Goal: Check status: Check status

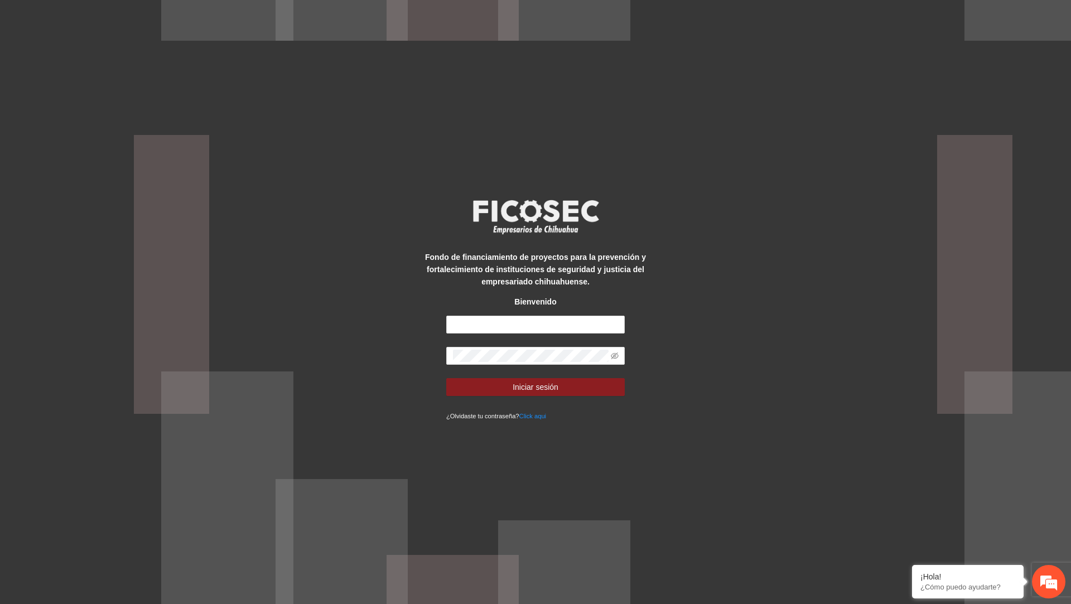
click at [494, 311] on div "Fondo de financiamiento de proyectos para la prevención y fortalecimiento de in…" at bounding box center [535, 302] width 223 height 240
click at [490, 324] on input "text" at bounding box center [535, 325] width 178 height 18
type input "**********"
click at [446, 378] on button "Iniciar sesión" at bounding box center [535, 387] width 178 height 18
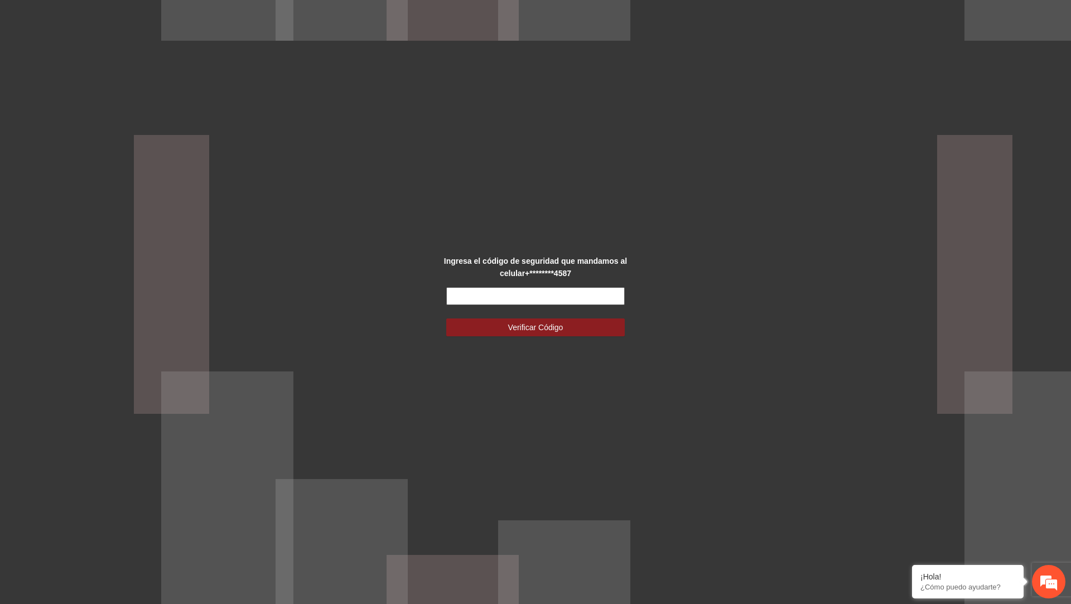
click at [490, 290] on input "text" at bounding box center [535, 296] width 178 height 18
type input "*****"
click at [446, 318] on button "Verificar Código" at bounding box center [535, 327] width 178 height 18
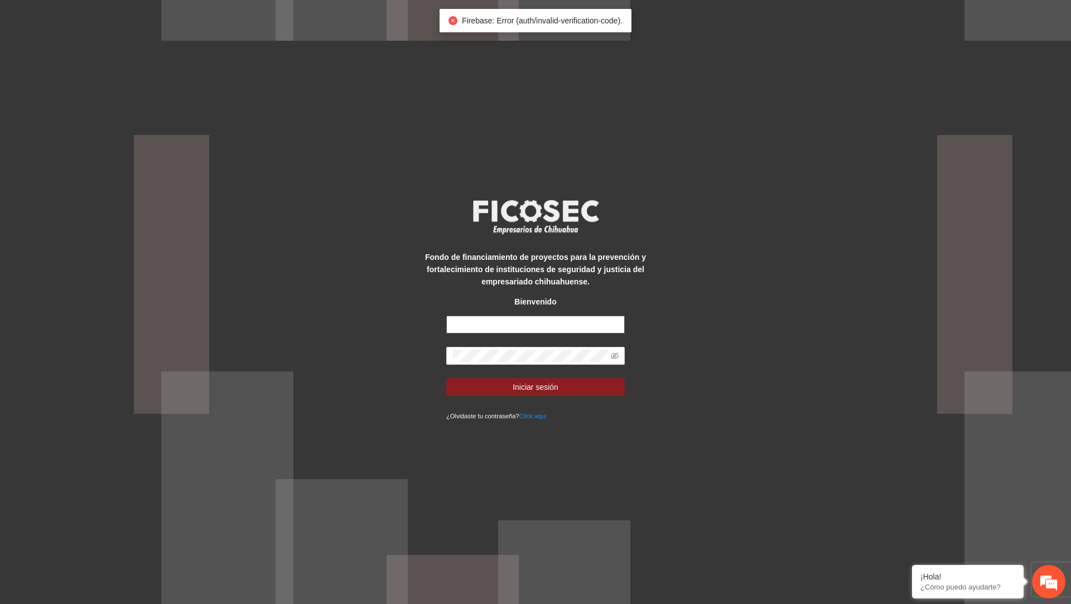
click at [482, 324] on input "text" at bounding box center [535, 325] width 178 height 18
type input "**********"
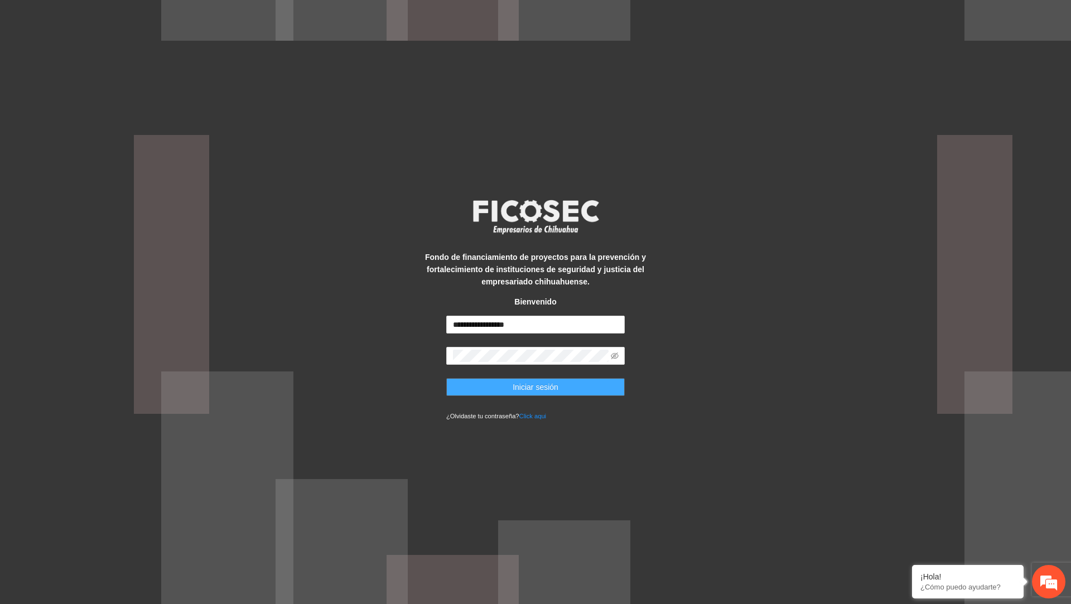
click at [536, 386] on span "Iniciar sesión" at bounding box center [536, 387] width 46 height 12
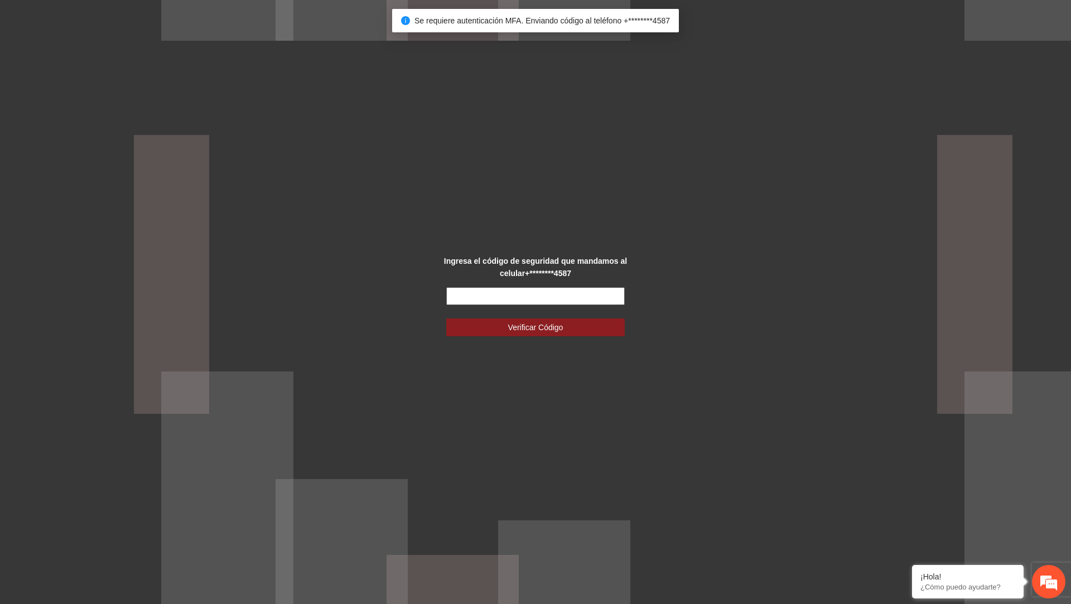
click at [515, 297] on input "text" at bounding box center [535, 296] width 178 height 18
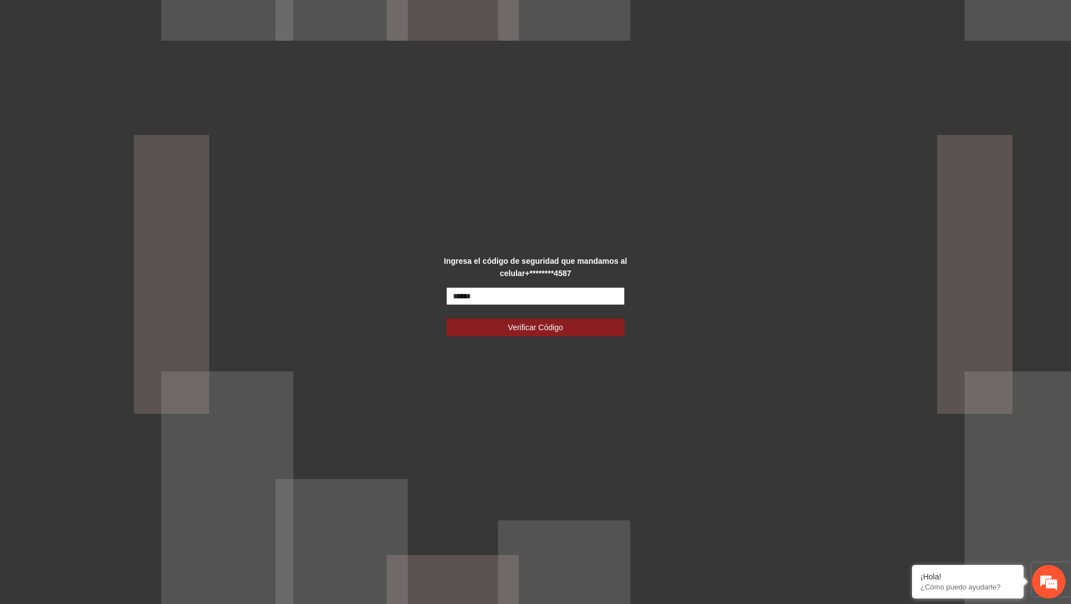
type input "******"
click at [446, 318] on button "Verificar Código" at bounding box center [535, 327] width 178 height 18
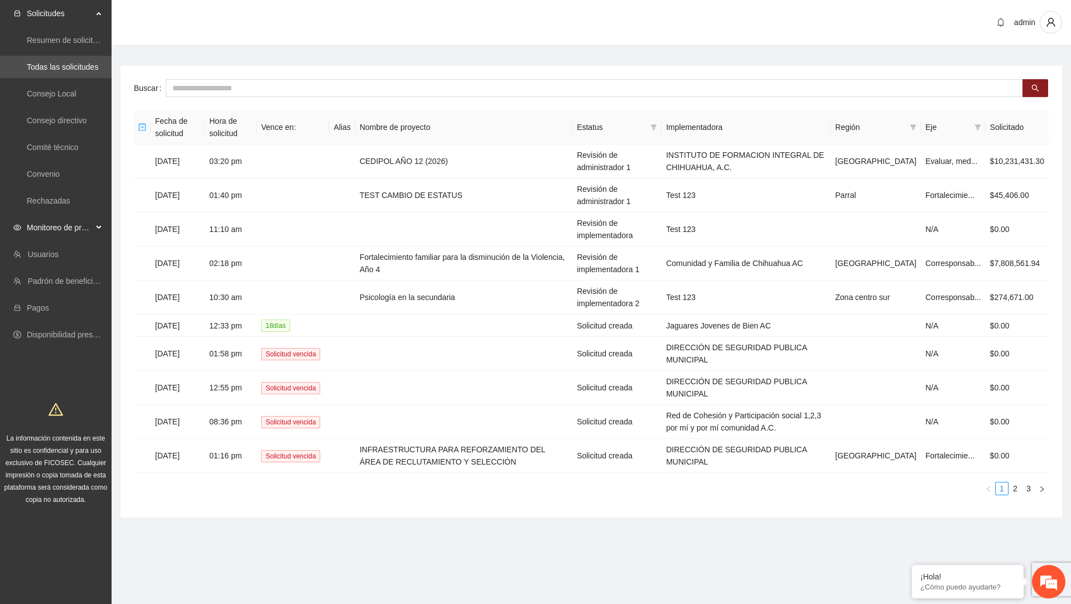
click at [62, 230] on span "Monitoreo de proyectos" at bounding box center [60, 227] width 66 height 22
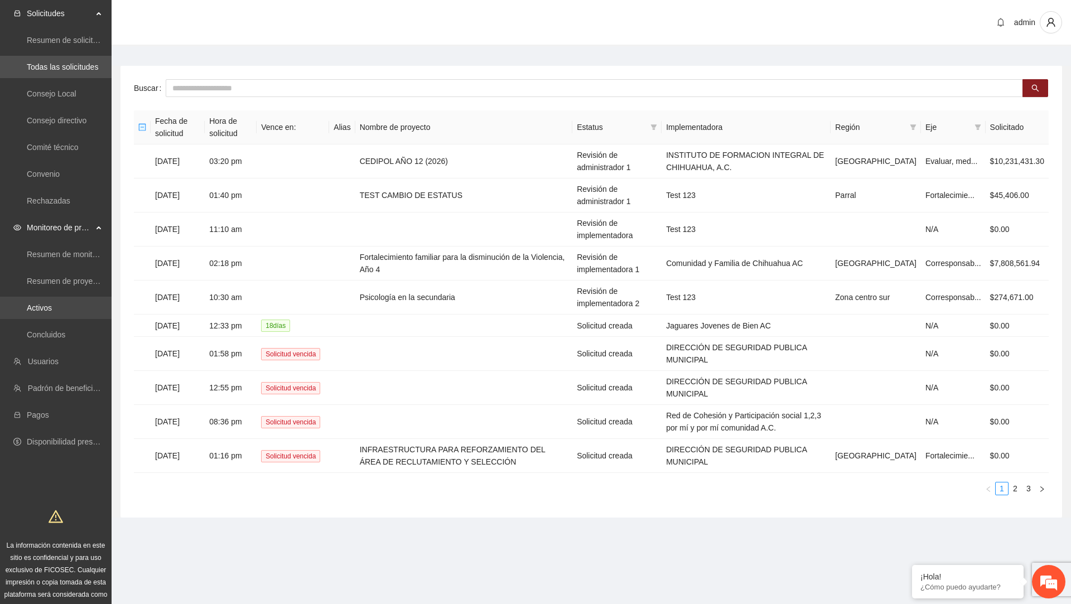
click at [37, 303] on link "Activos" at bounding box center [39, 307] width 25 height 9
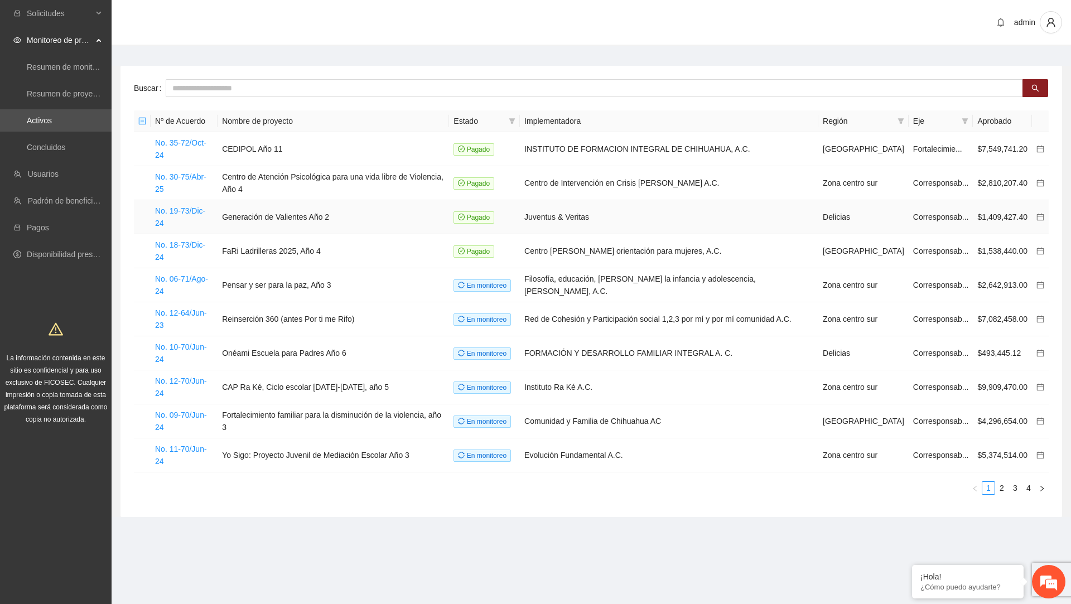
click at [195, 204] on td "No. 19-73/Dic-24" at bounding box center [184, 217] width 67 height 34
click at [199, 206] on link "No. 19-73/Dic-24" at bounding box center [180, 216] width 50 height 21
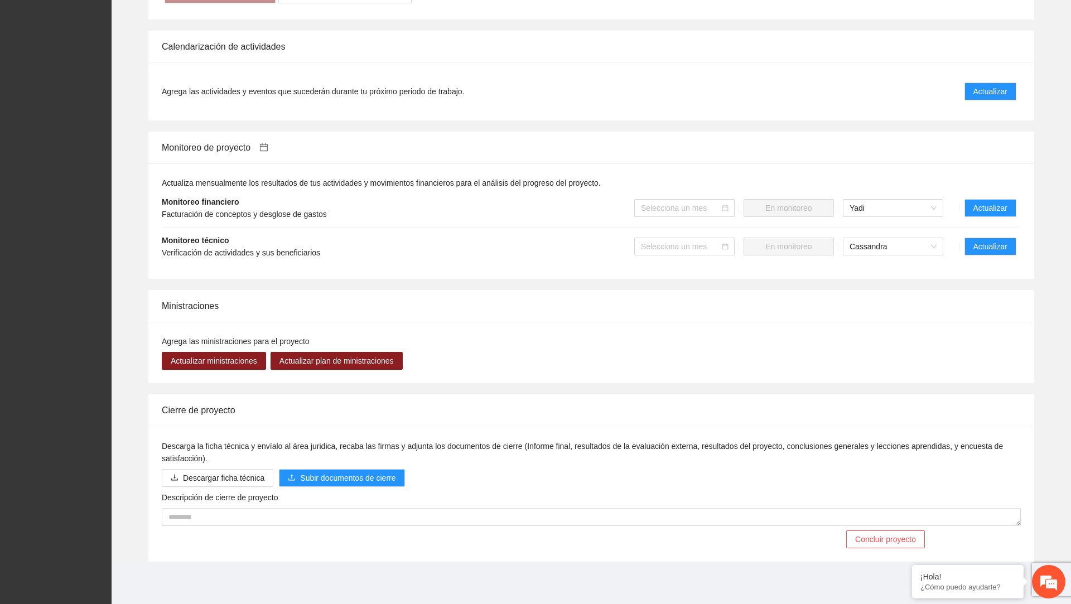
scroll to position [949, 0]
click at [990, 252] on span "Actualizar" at bounding box center [990, 246] width 34 height 12
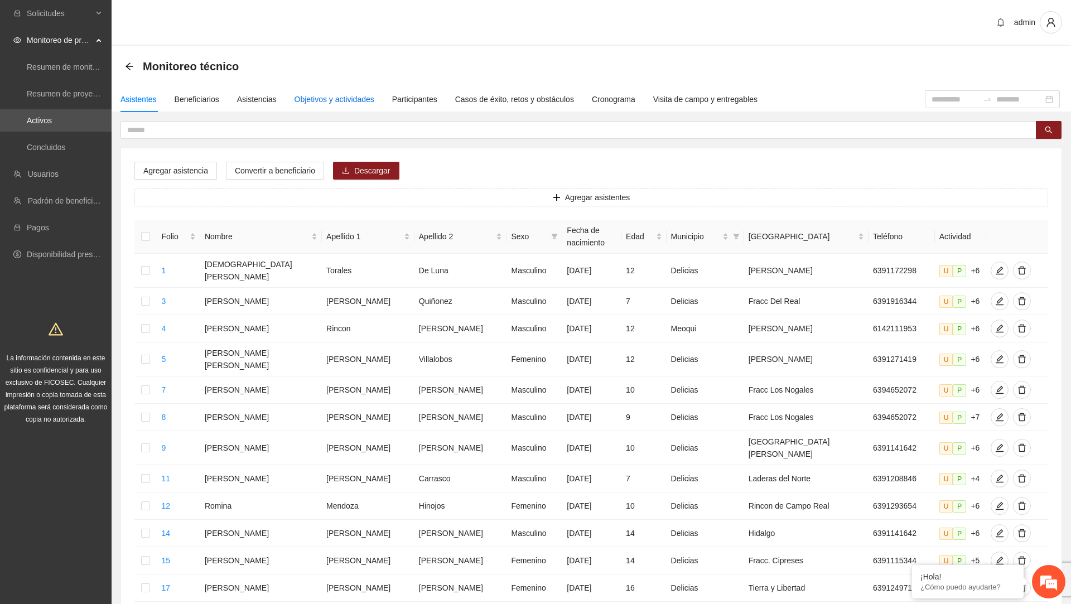
click at [333, 96] on div "Objetivos y actividades" at bounding box center [335, 99] width 80 height 12
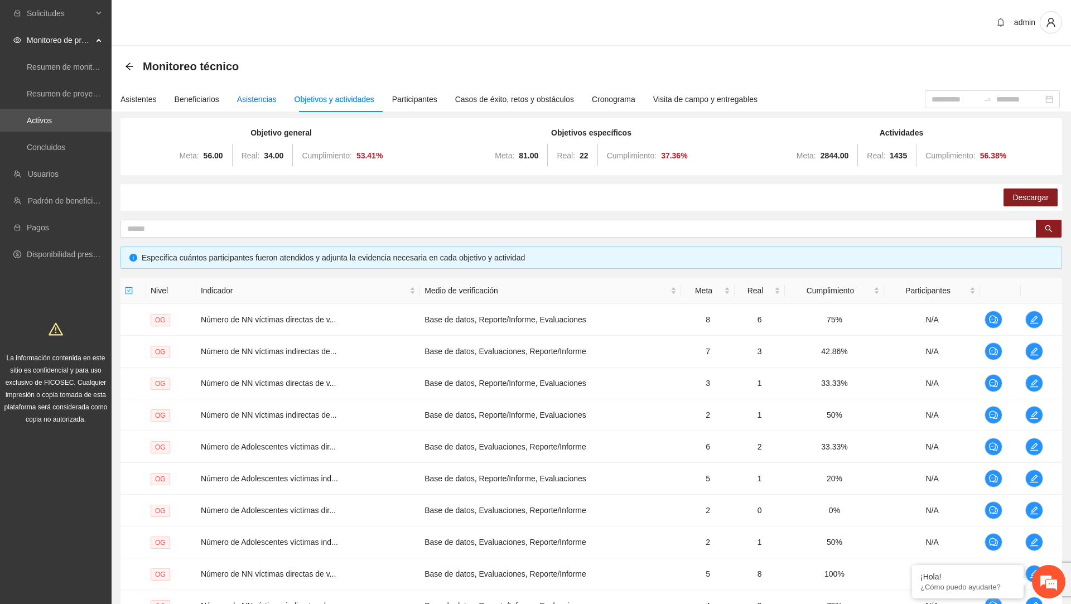
click at [260, 97] on div "Asistencias" at bounding box center [257, 99] width 40 height 12
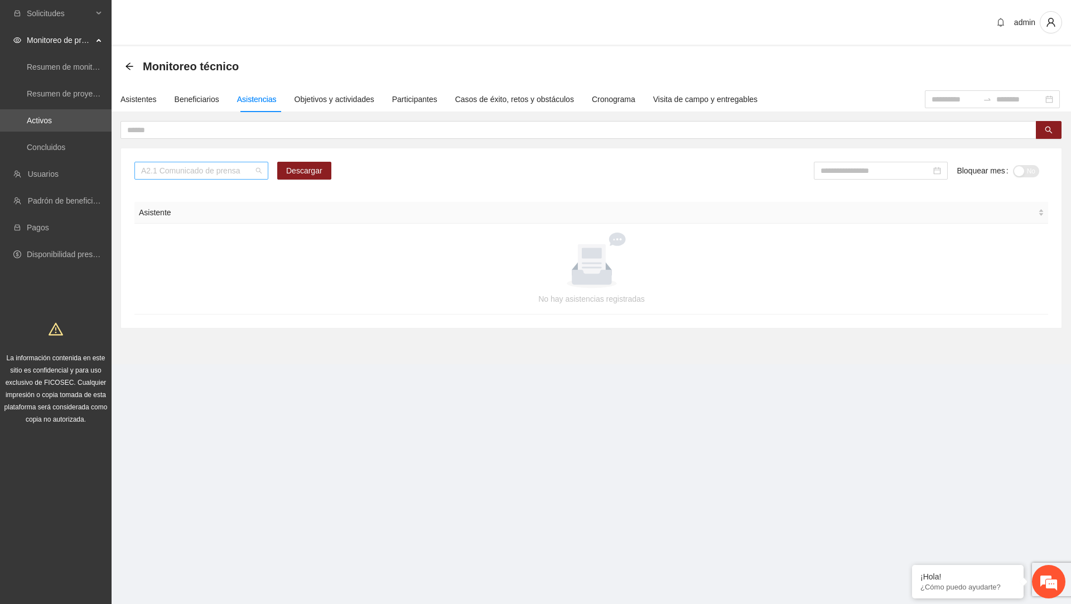
click at [236, 173] on span "A2.1 Comunicado de prensa" at bounding box center [201, 170] width 120 height 17
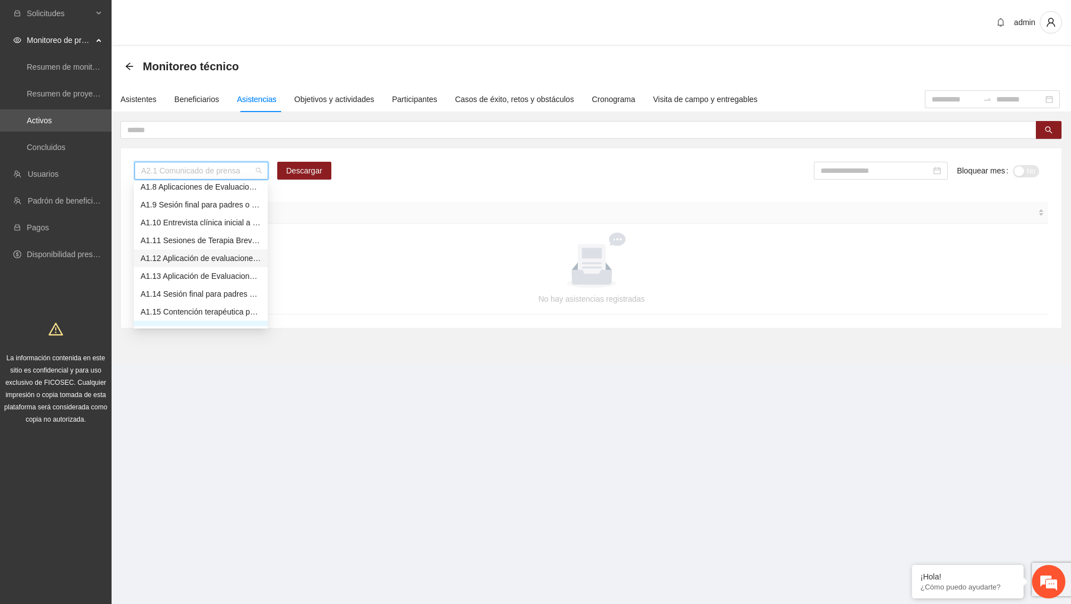
scroll to position [128, 0]
click at [207, 243] on div "A1.11 Sesiones de Terapia Breve Centrada en Soluciones para Adolescentes" at bounding box center [201, 242] width 120 height 12
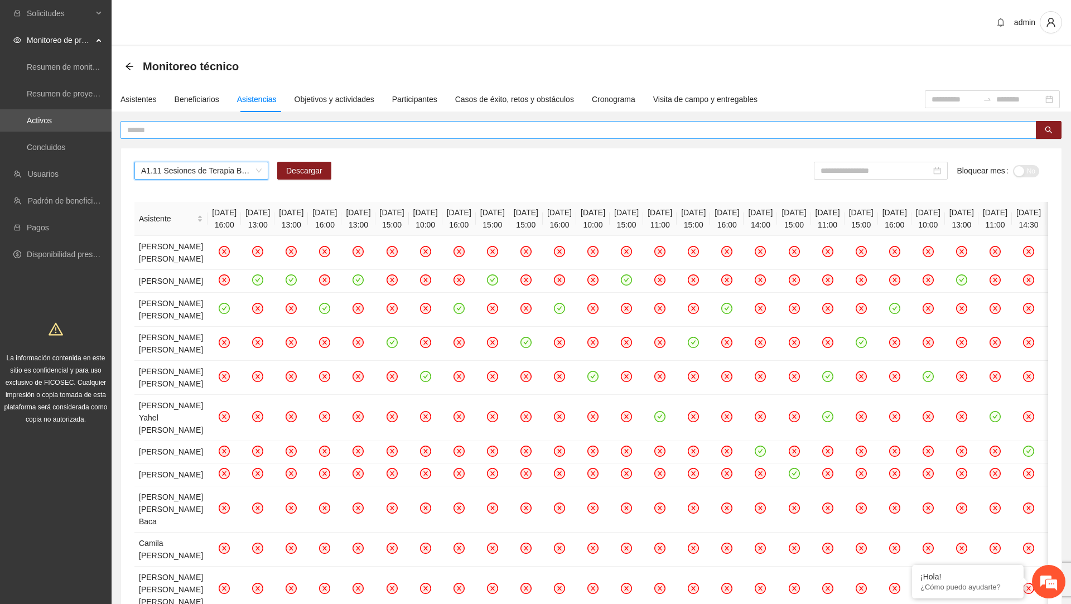
click at [492, 131] on input "text" at bounding box center [574, 130] width 894 height 12
type input "*"
type input "******"
